Goal: Task Accomplishment & Management: Use online tool/utility

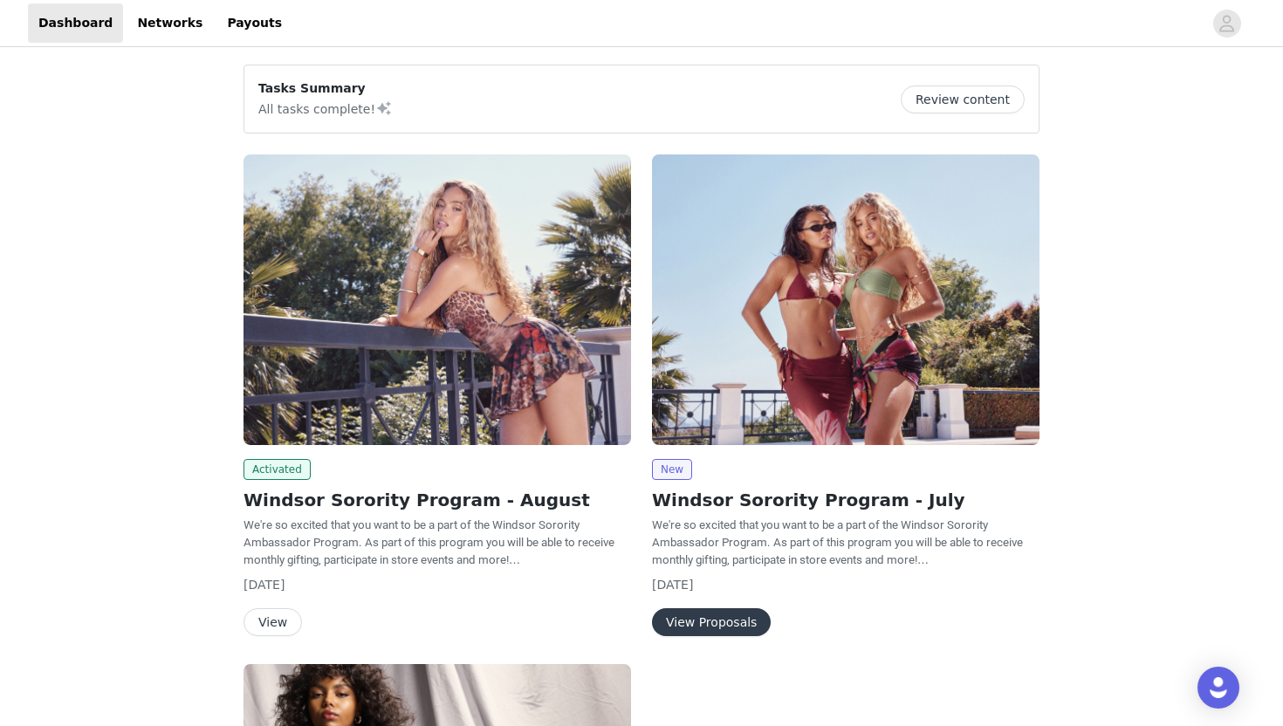
click at [259, 625] on button "View" at bounding box center [272, 622] width 58 height 28
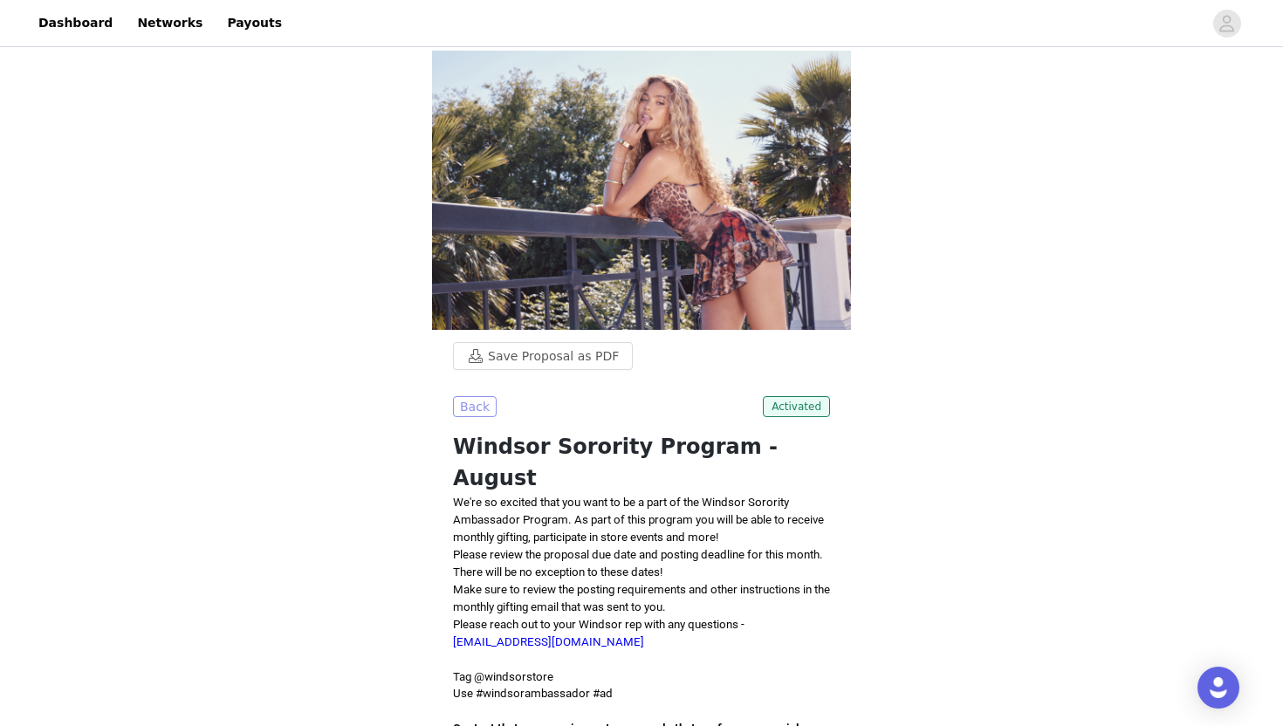
click at [471, 413] on button "Back" at bounding box center [475, 406] width 44 height 21
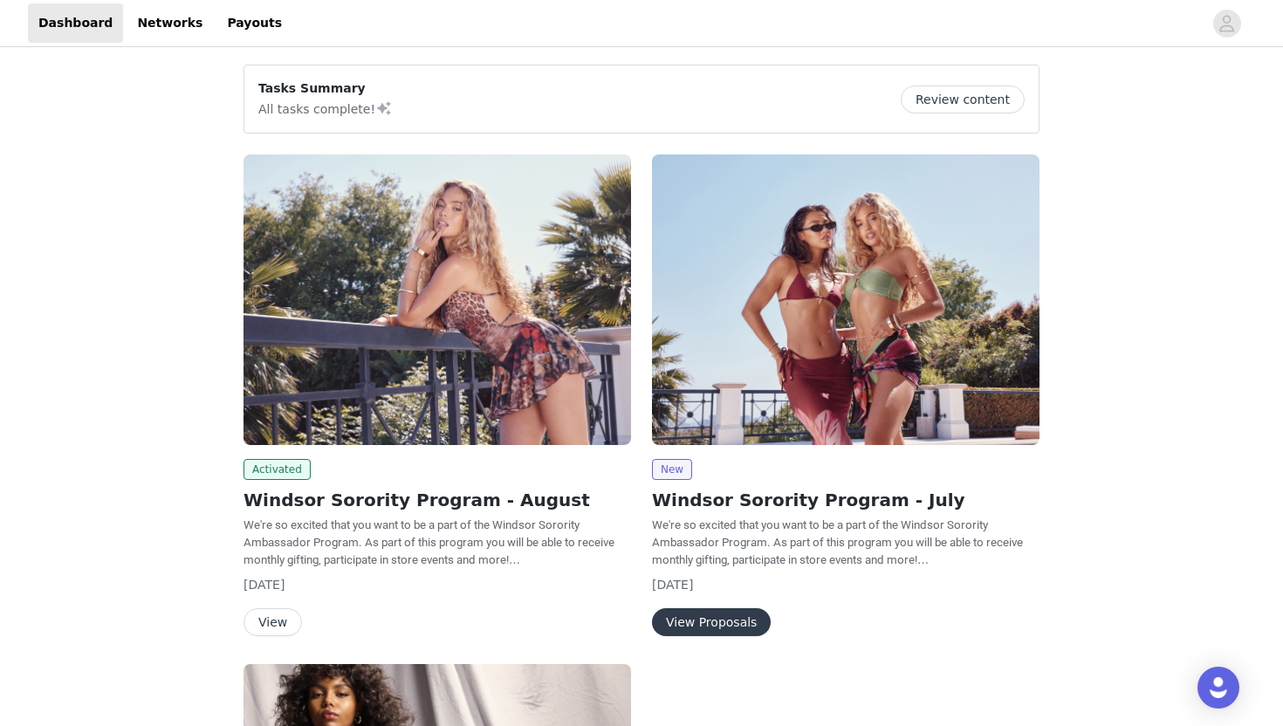
click at [445, 452] on div "Activated Windsor Sorority Program - August We're so excited that you want to b…" at bounding box center [436, 395] width 387 height 482
click at [280, 632] on button "View" at bounding box center [272, 622] width 58 height 28
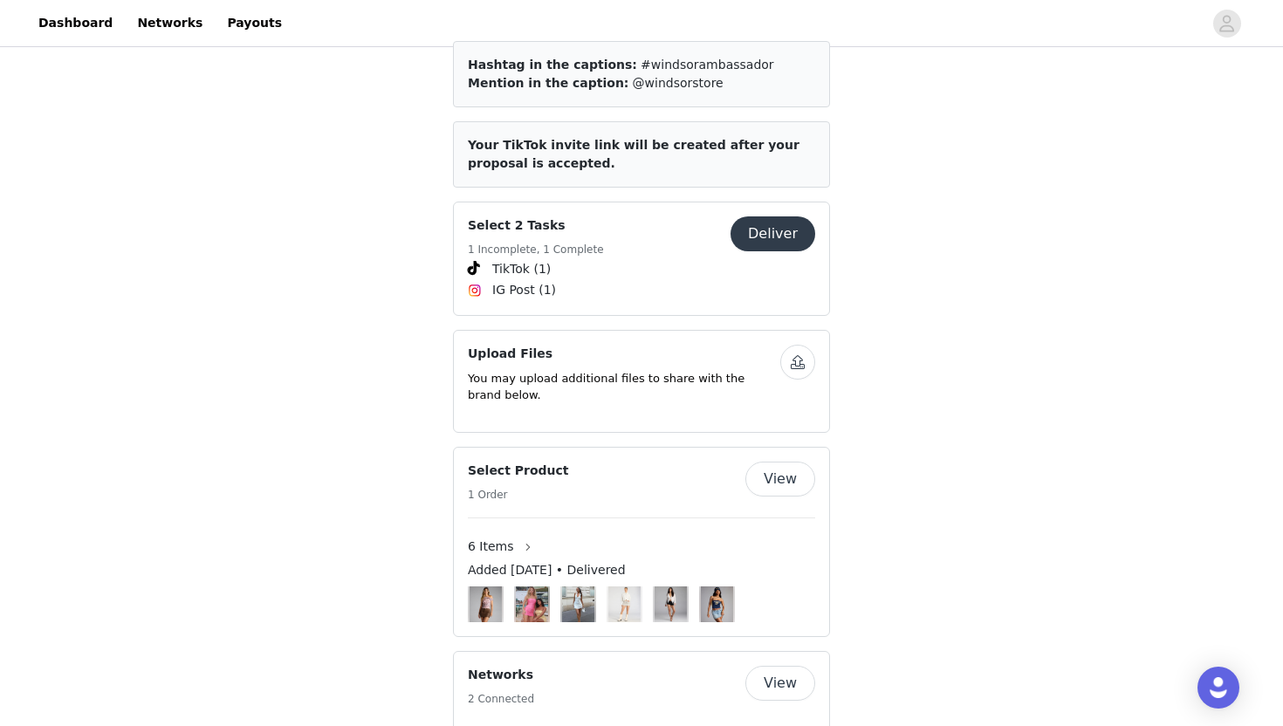
scroll to position [747, 0]
